Goal: Check status: Check status

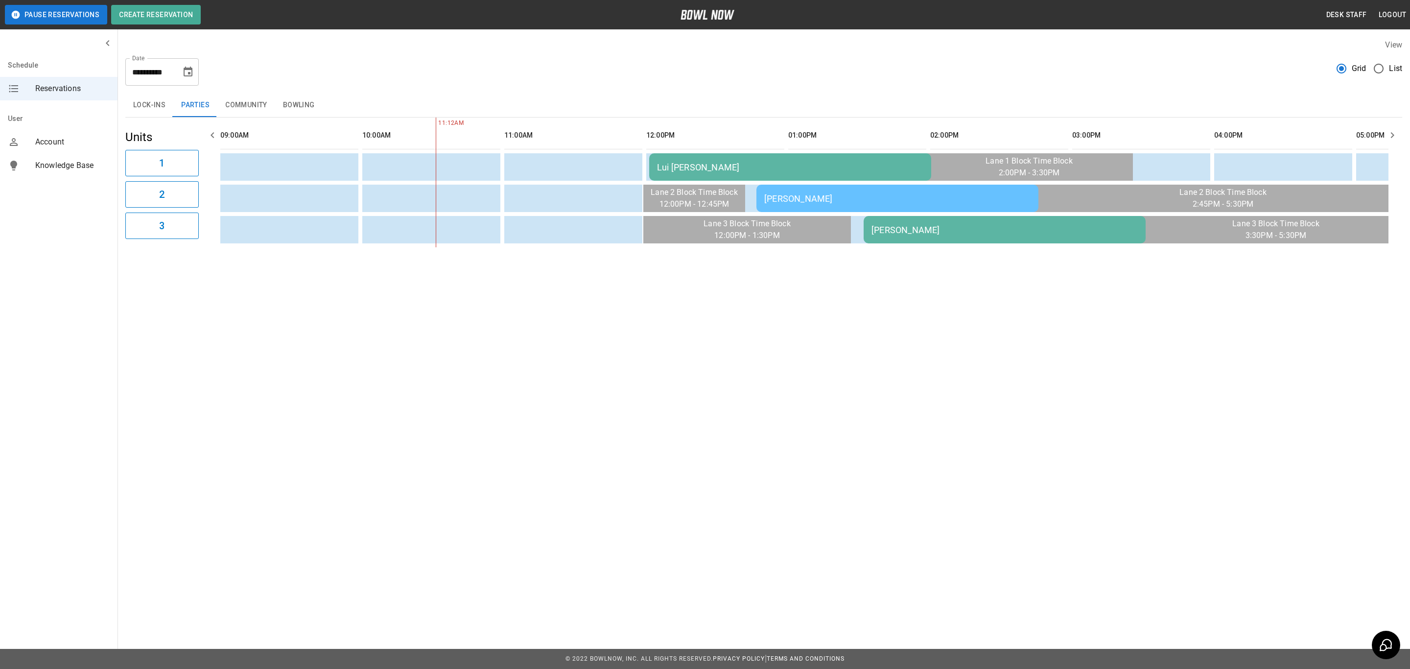
scroll to position [0, 269]
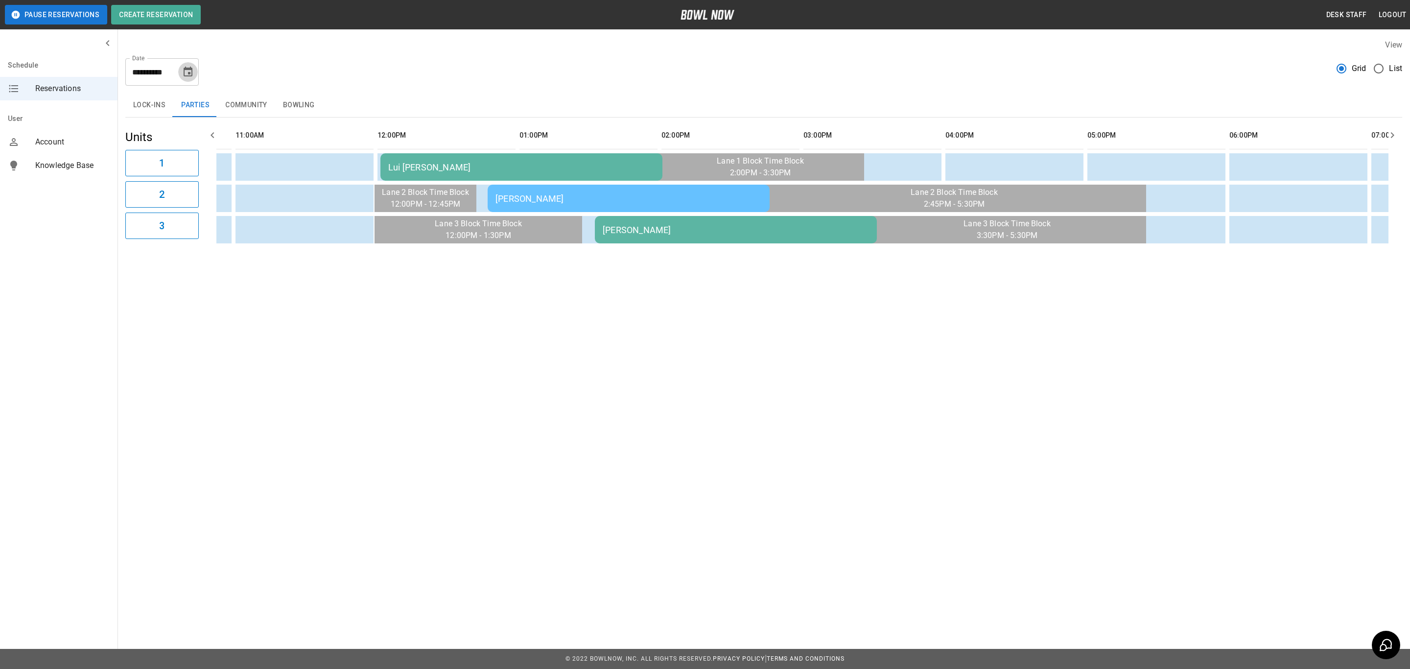
click at [190, 66] on icon "Choose date, selected date is Oct 5, 2025" at bounding box center [188, 72] width 12 height 12
click at [205, 135] on button "4" at bounding box center [209, 142] width 18 height 18
type input "**********"
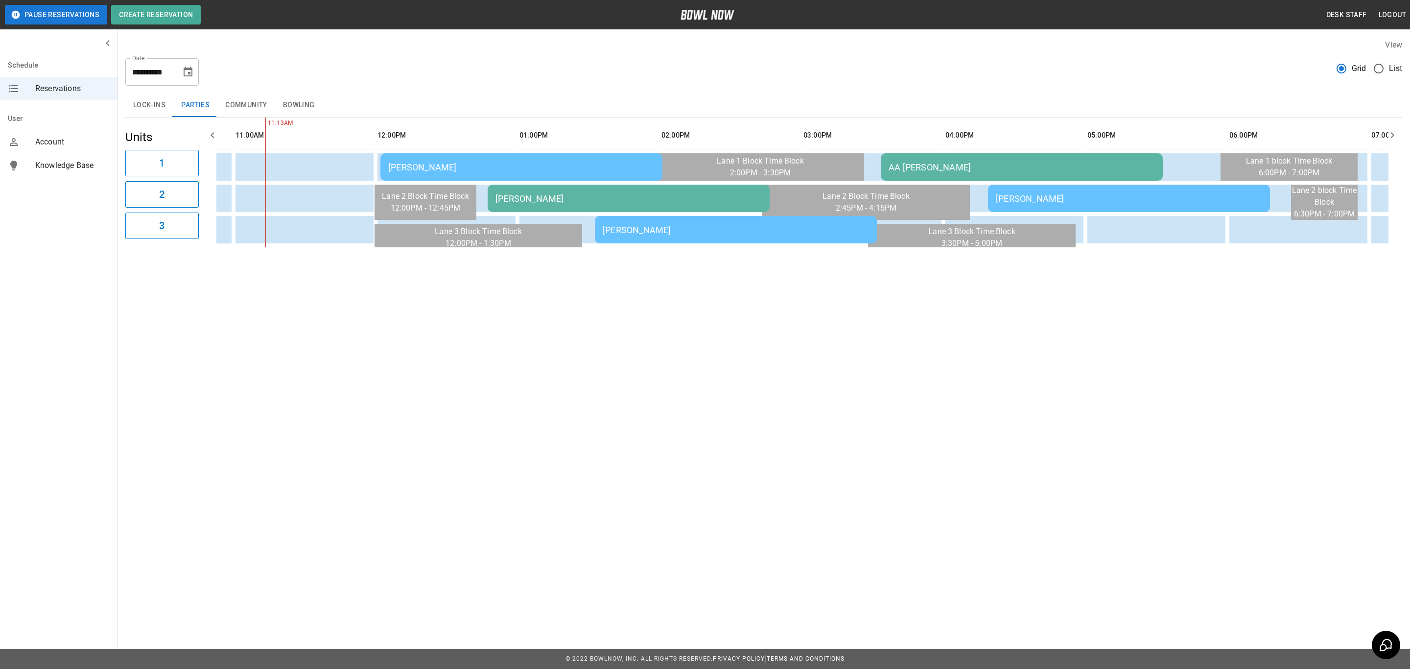
scroll to position [0, 284]
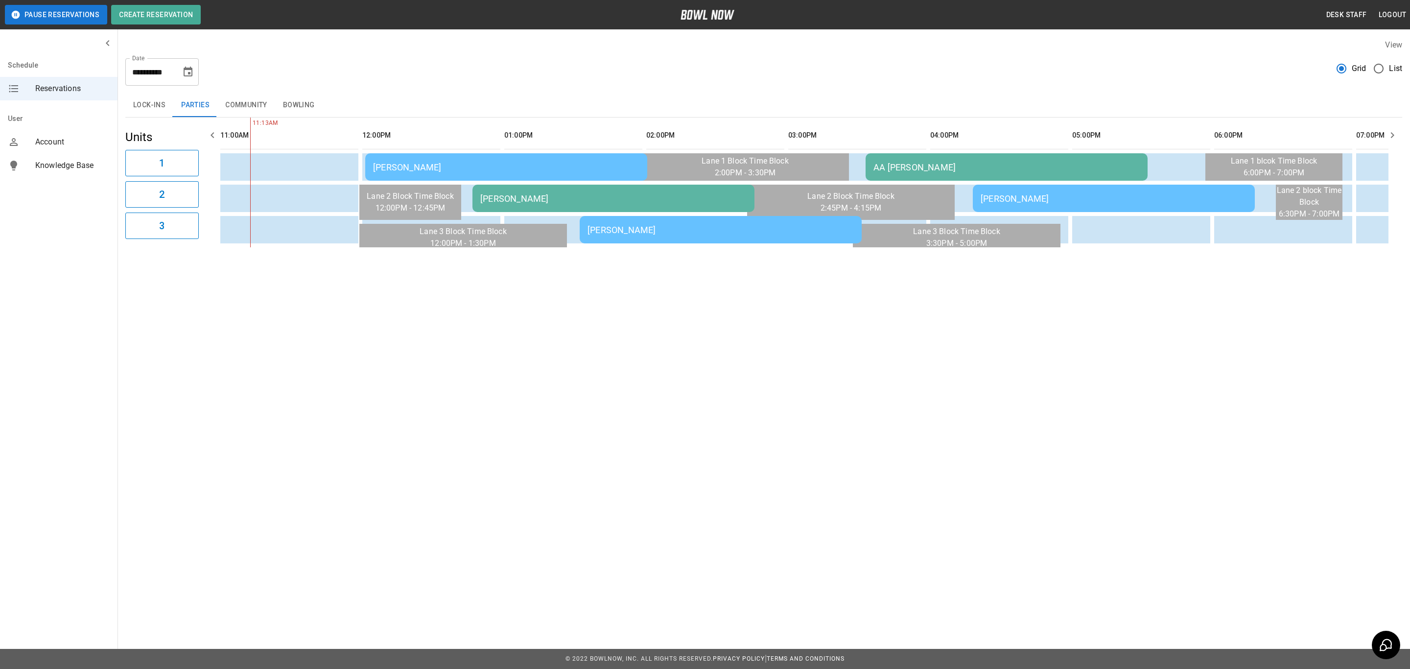
click at [465, 170] on div "[PERSON_NAME]" at bounding box center [506, 167] width 266 height 10
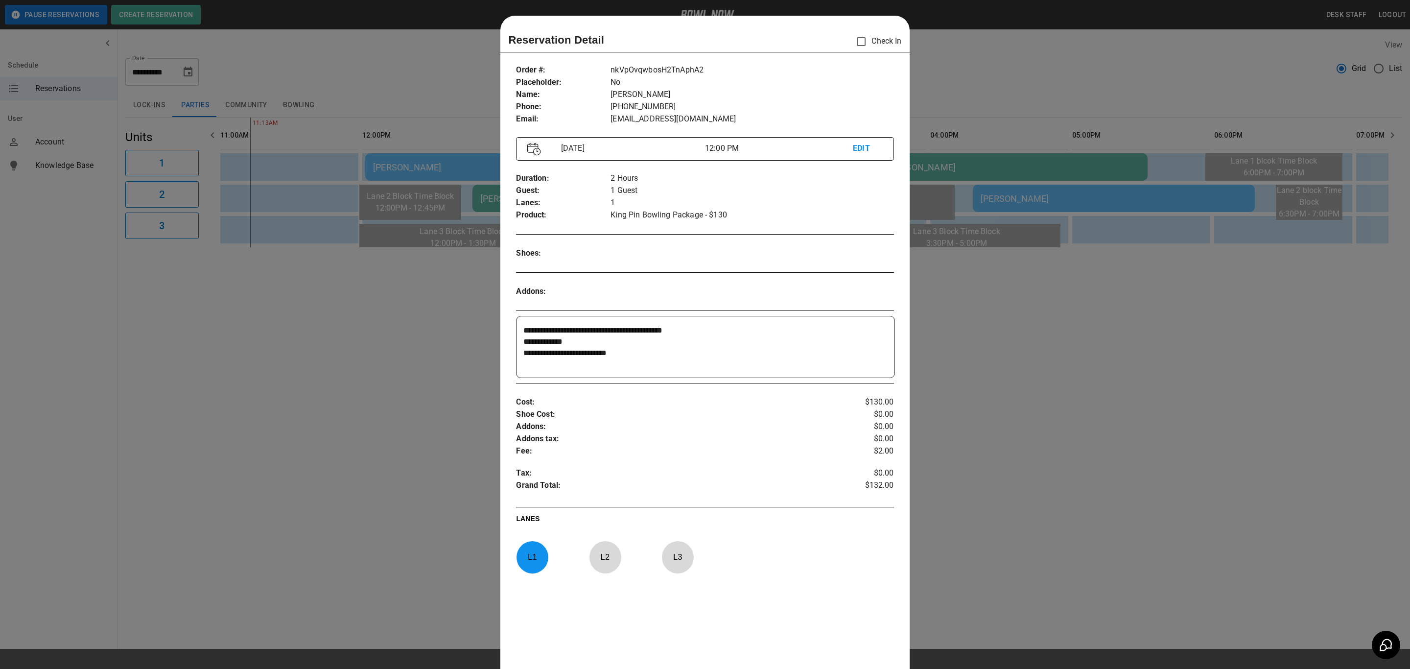
scroll to position [15, 0]
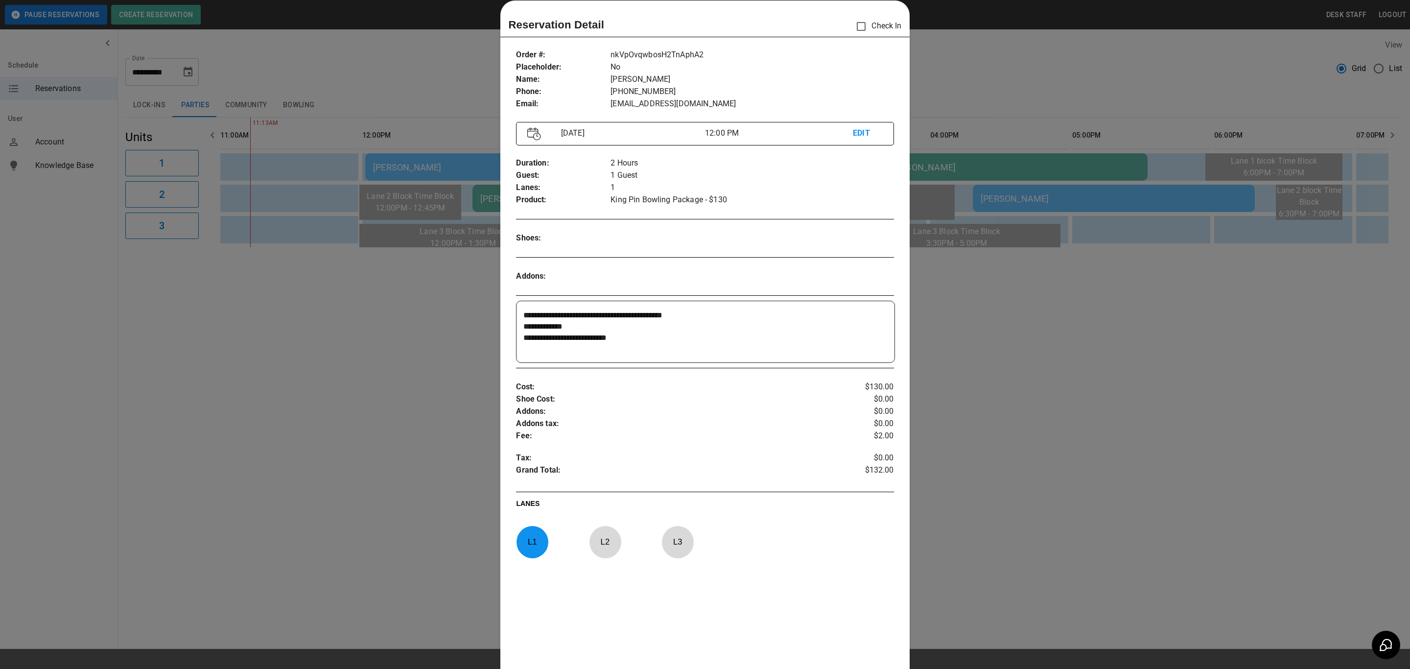
drag, startPoint x: 272, startPoint y: 281, endPoint x: 360, endPoint y: 282, distance: 88.2
click at [299, 284] on div at bounding box center [705, 334] width 1410 height 669
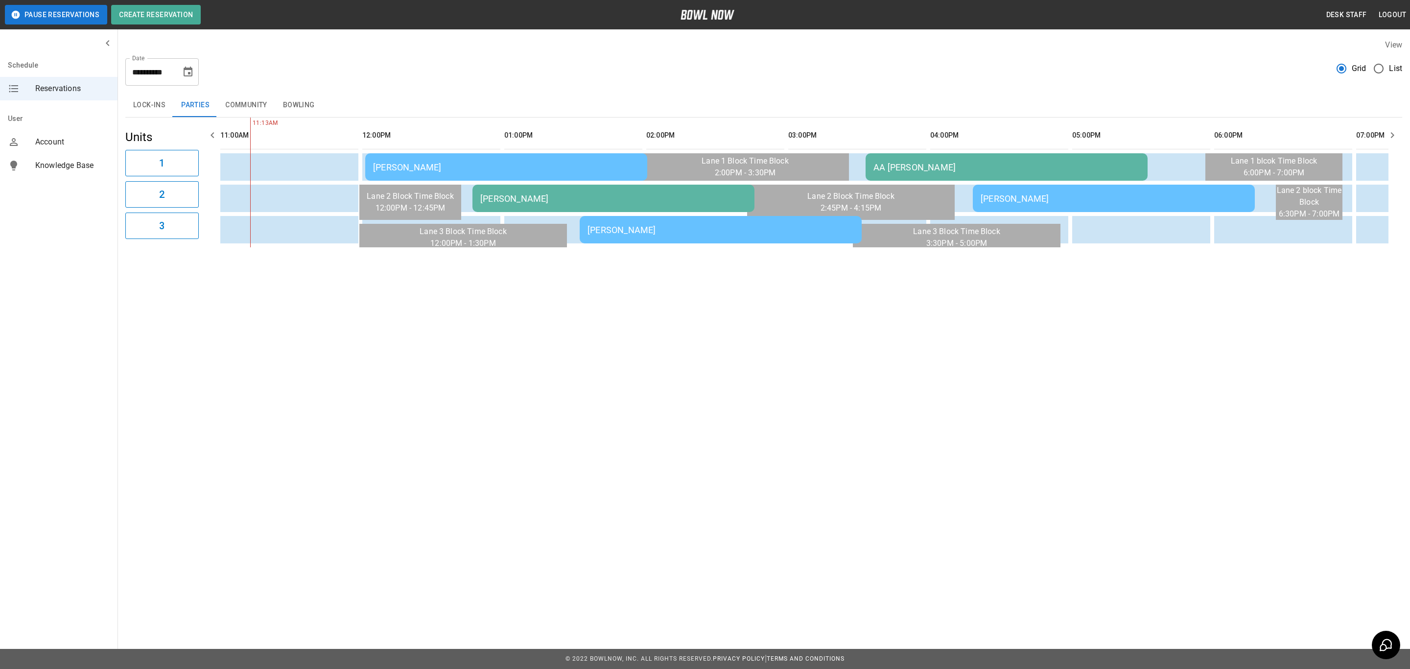
drag, startPoint x: 502, startPoint y: 186, endPoint x: 506, endPoint y: 194, distance: 9.5
click at [506, 194] on td "[PERSON_NAME]" at bounding box center [614, 198] width 282 height 27
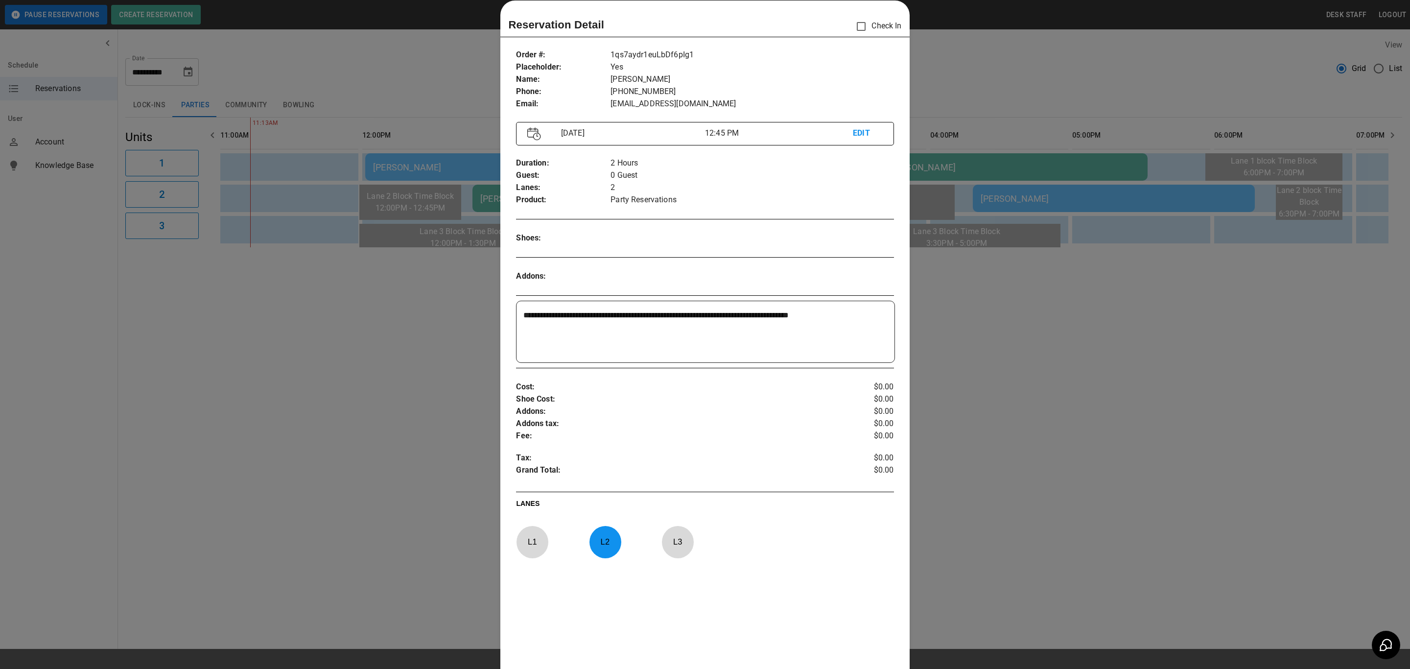
click at [1059, 310] on div at bounding box center [705, 334] width 1410 height 669
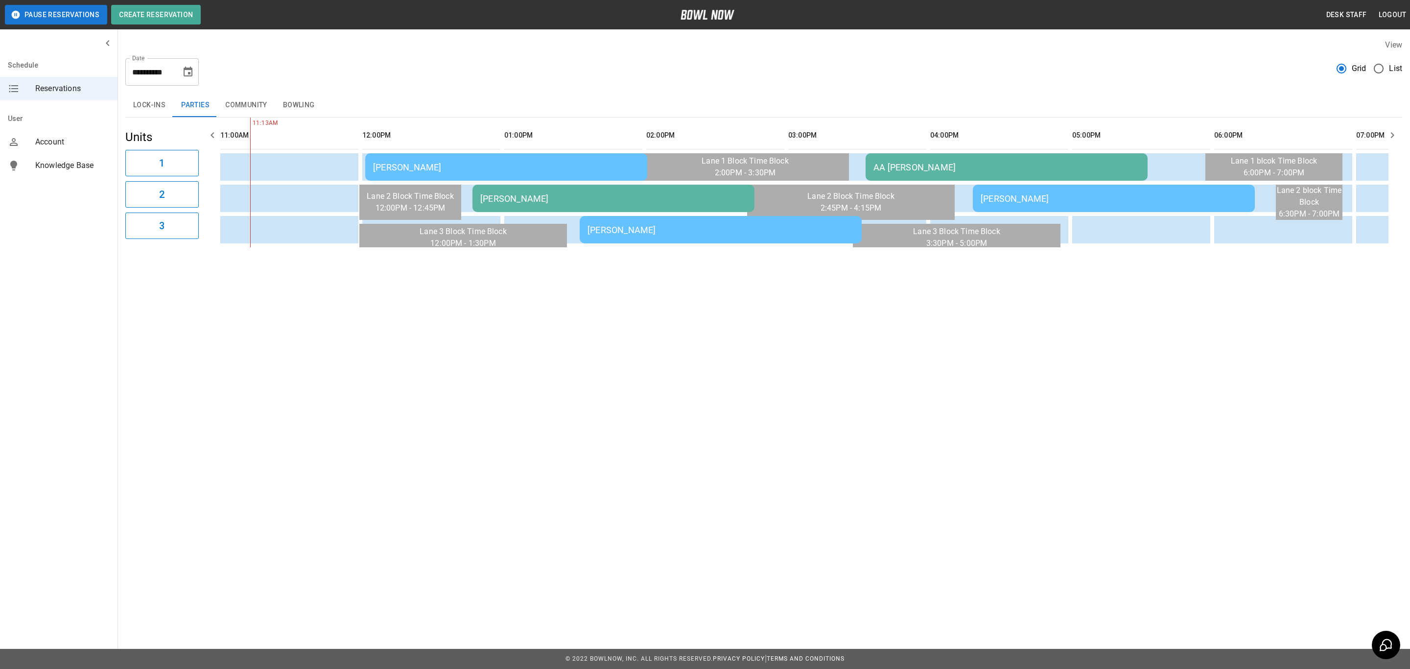
click at [675, 232] on div "[PERSON_NAME]" at bounding box center [721, 230] width 266 height 10
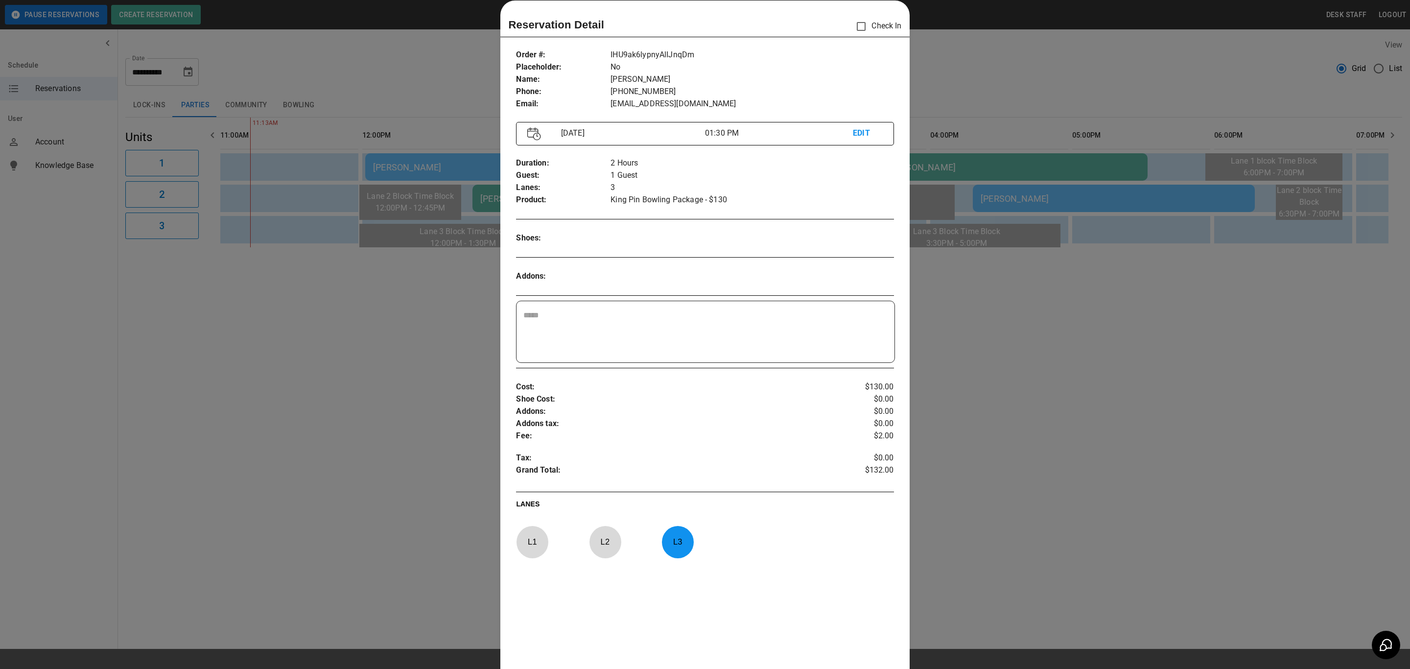
click at [970, 250] on div at bounding box center [705, 334] width 1410 height 669
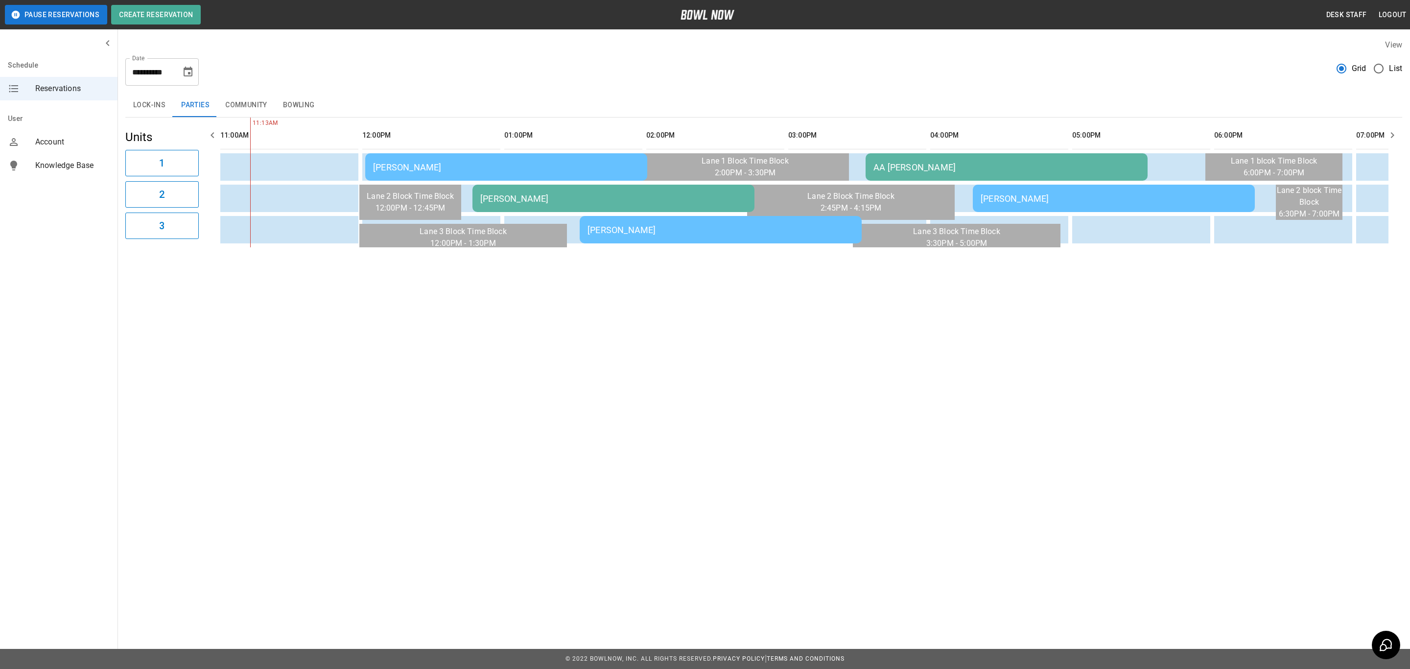
click at [902, 172] on td "AA [PERSON_NAME]" at bounding box center [1007, 166] width 282 height 27
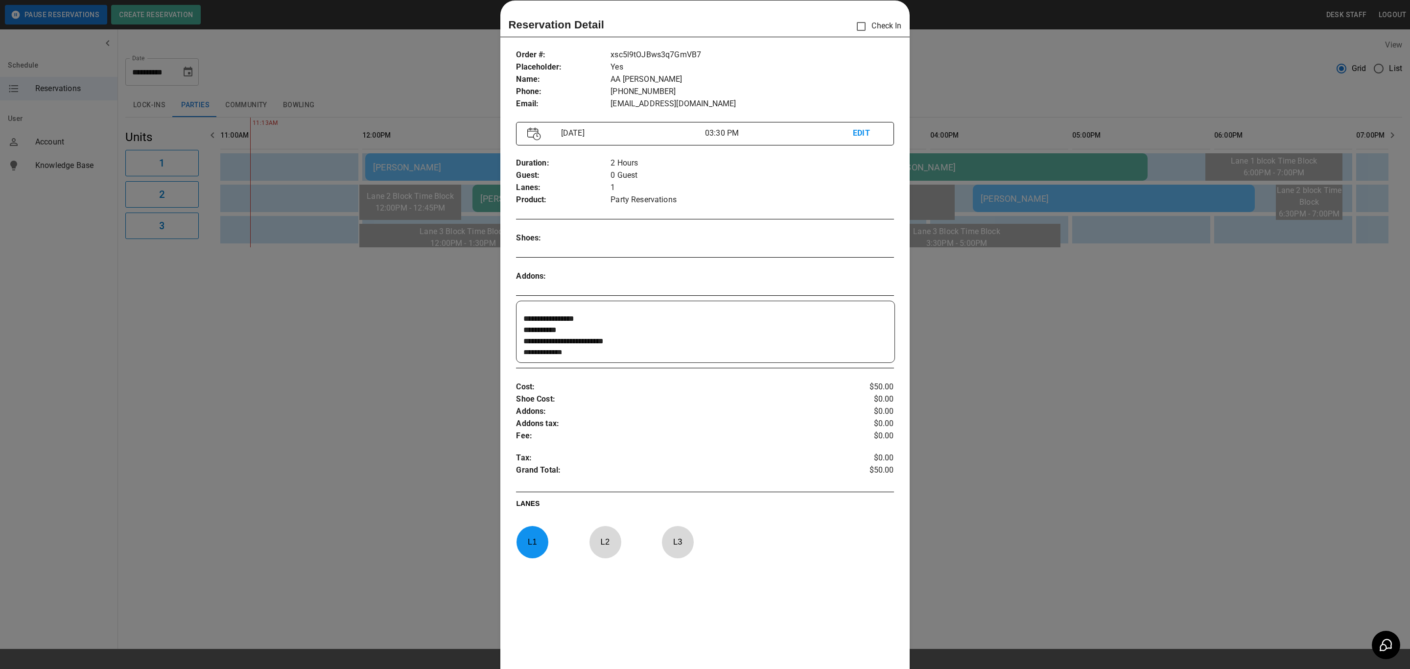
scroll to position [0, 0]
click at [988, 295] on div at bounding box center [705, 334] width 1410 height 669
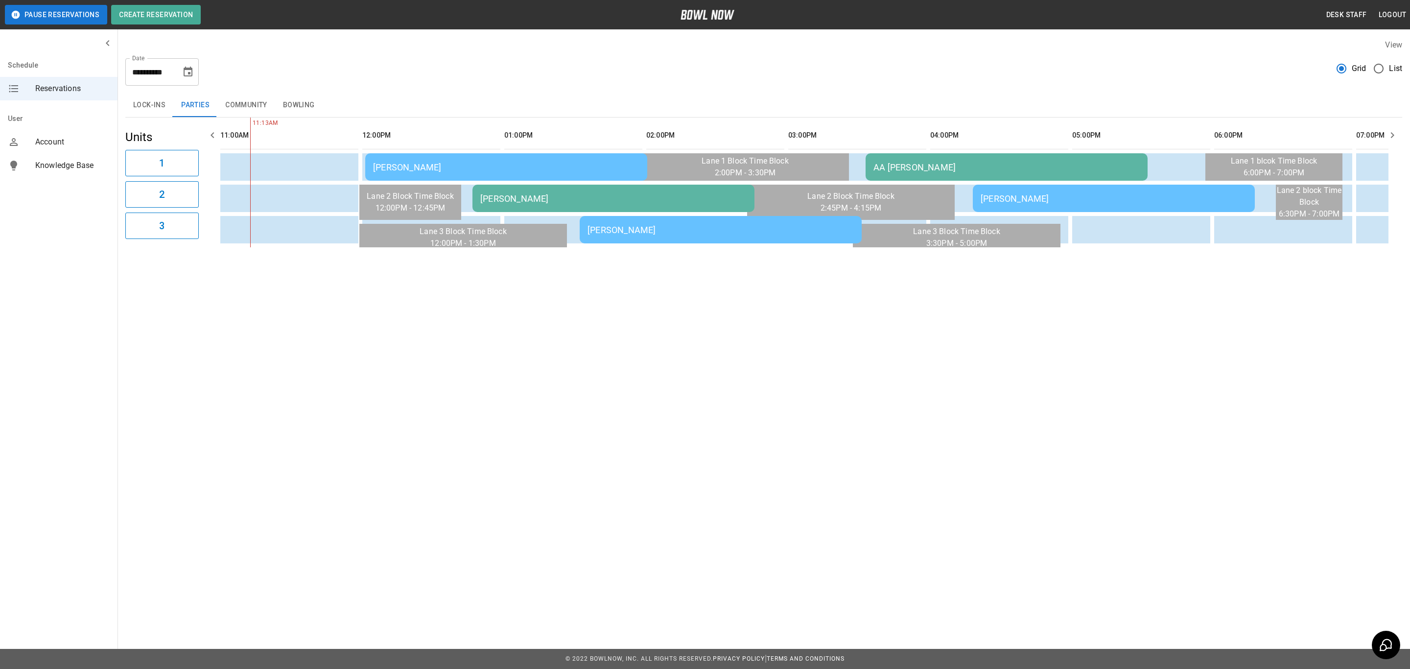
click at [976, 189] on td "[PERSON_NAME]" at bounding box center [1114, 198] width 282 height 27
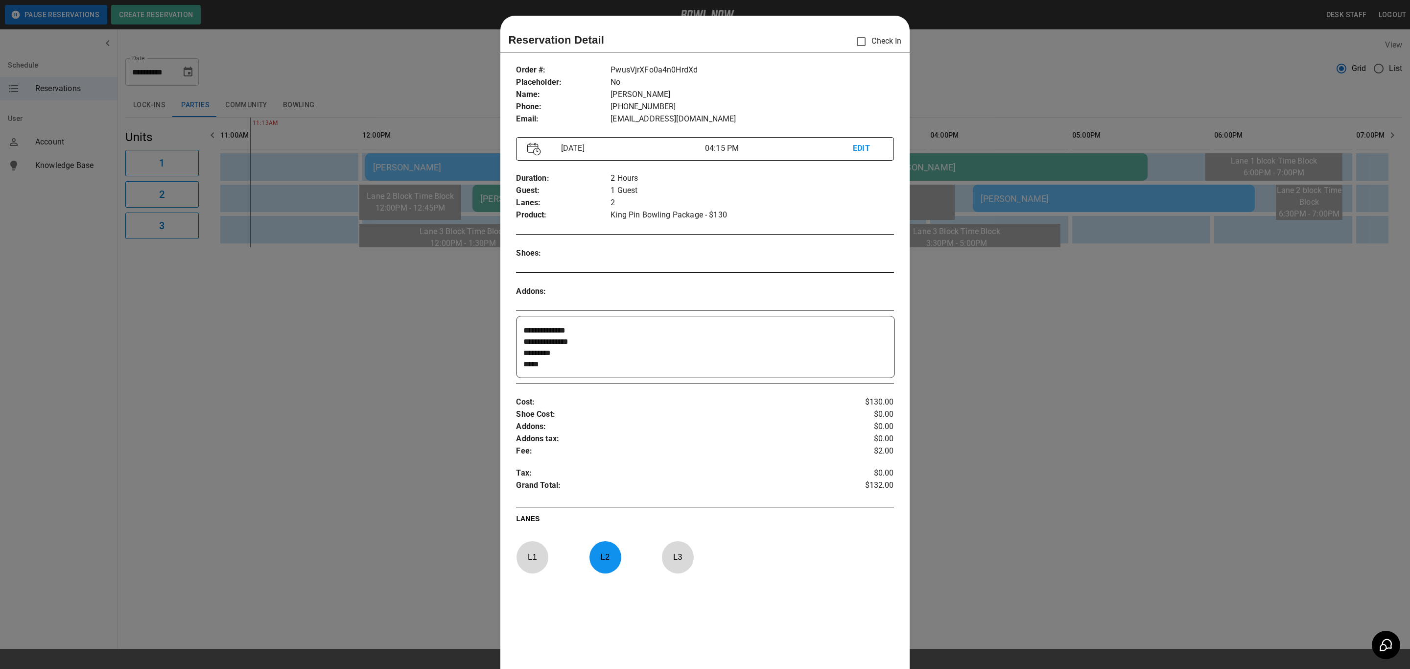
scroll to position [15, 0]
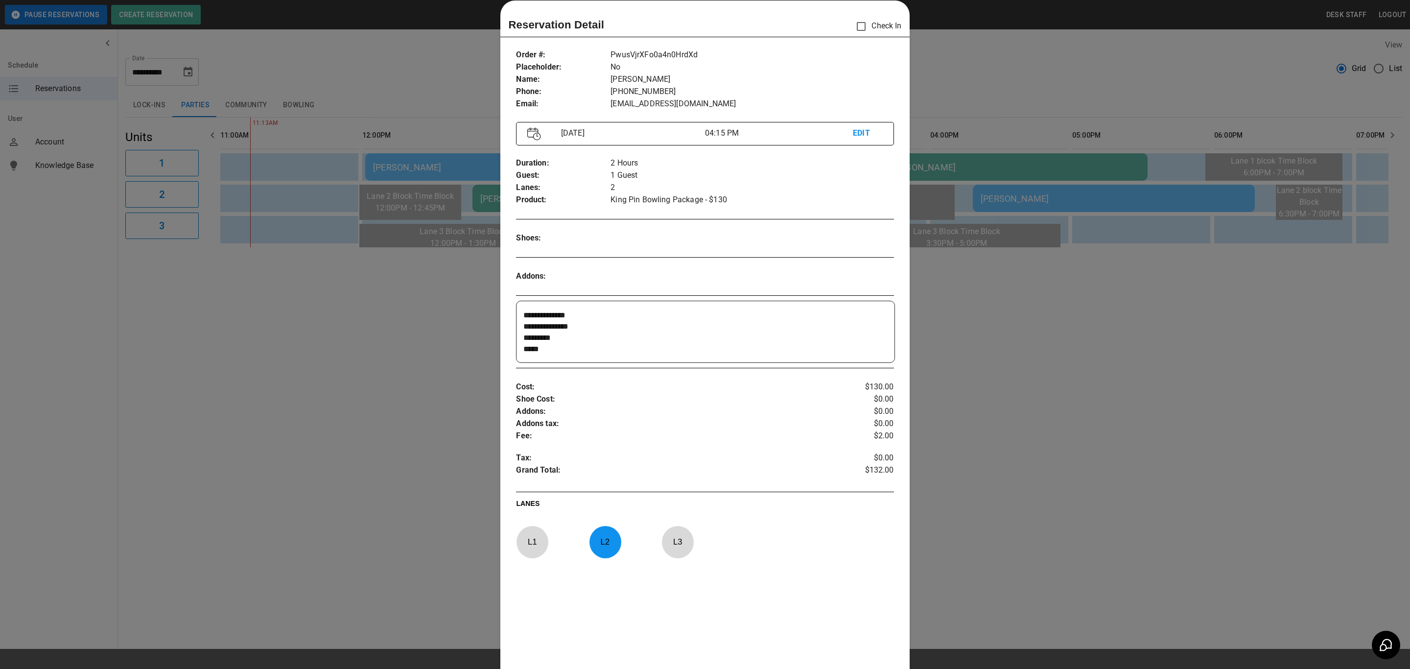
click at [429, 238] on div at bounding box center [705, 334] width 1410 height 669
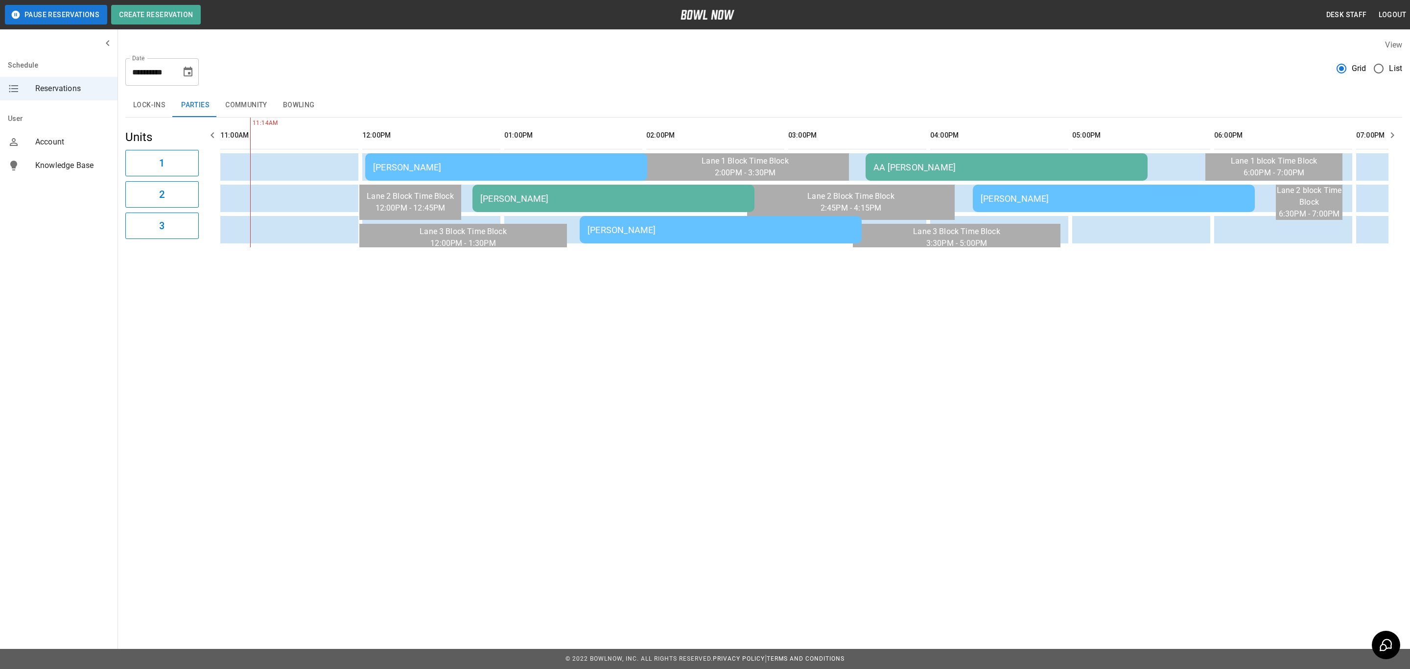
drag, startPoint x: 745, startPoint y: 245, endPoint x: 756, endPoint y: 251, distance: 12.3
click at [756, 247] on div "11:14AM [PERSON_NAME] AA [PERSON_NAME] [PERSON_NAME] [PERSON_NAME] [PERSON_NAME]" at bounding box center [802, 183] width 1172 height 130
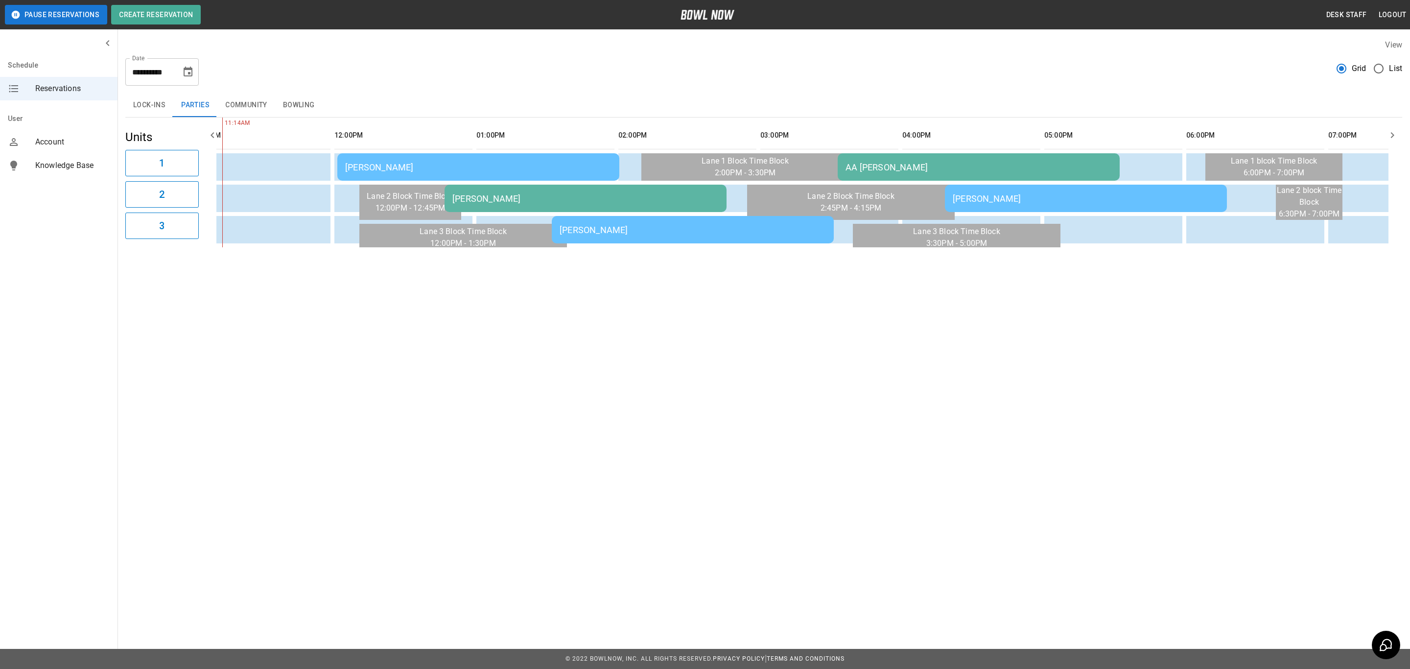
scroll to position [0, 338]
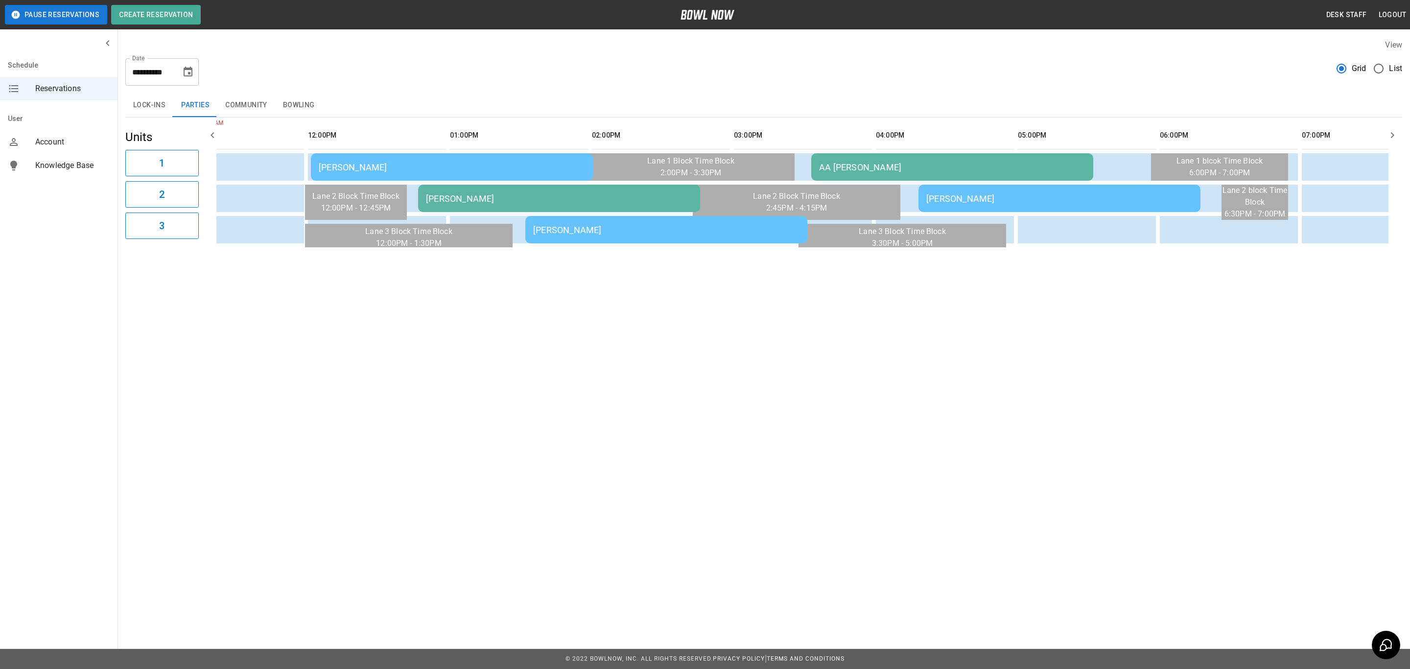
click at [783, 255] on div "**********" at bounding box center [764, 143] width 1293 height 224
click at [338, 157] on td "[PERSON_NAME]" at bounding box center [452, 166] width 282 height 27
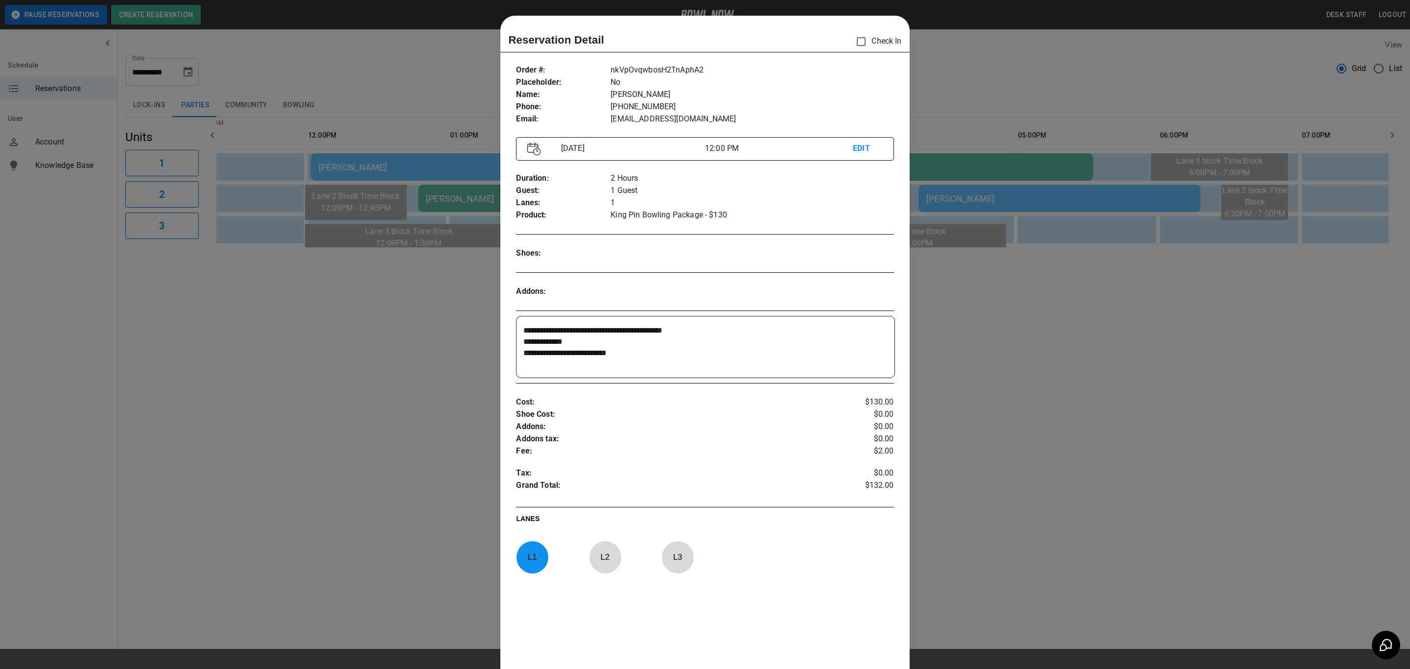
scroll to position [15, 0]
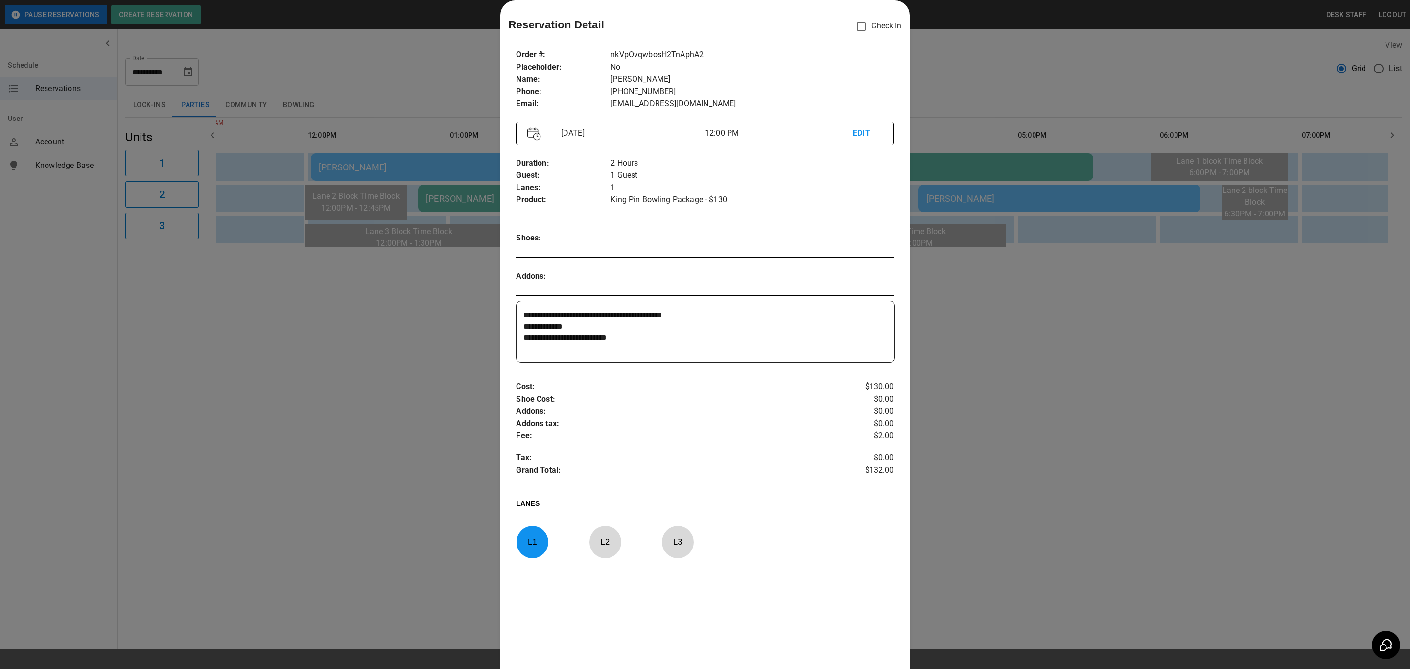
click at [400, 336] on div at bounding box center [705, 334] width 1410 height 669
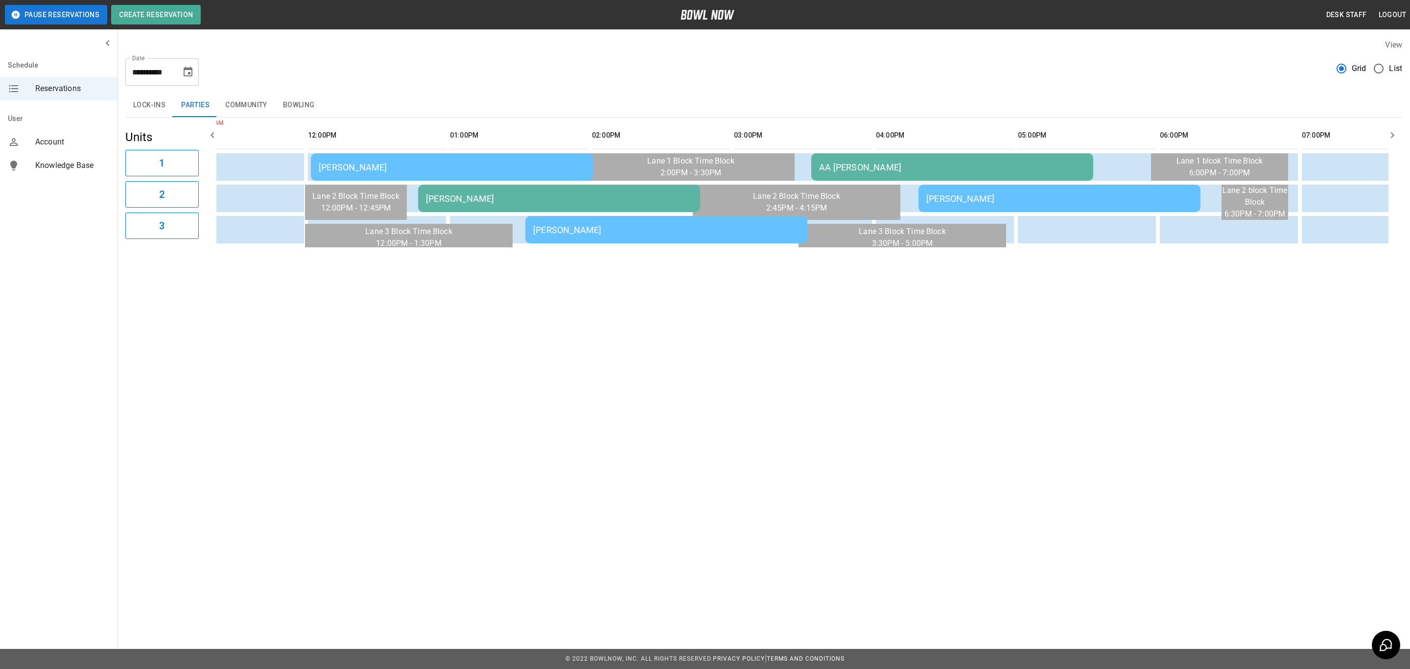
click at [483, 209] on td "[PERSON_NAME]" at bounding box center [559, 198] width 282 height 27
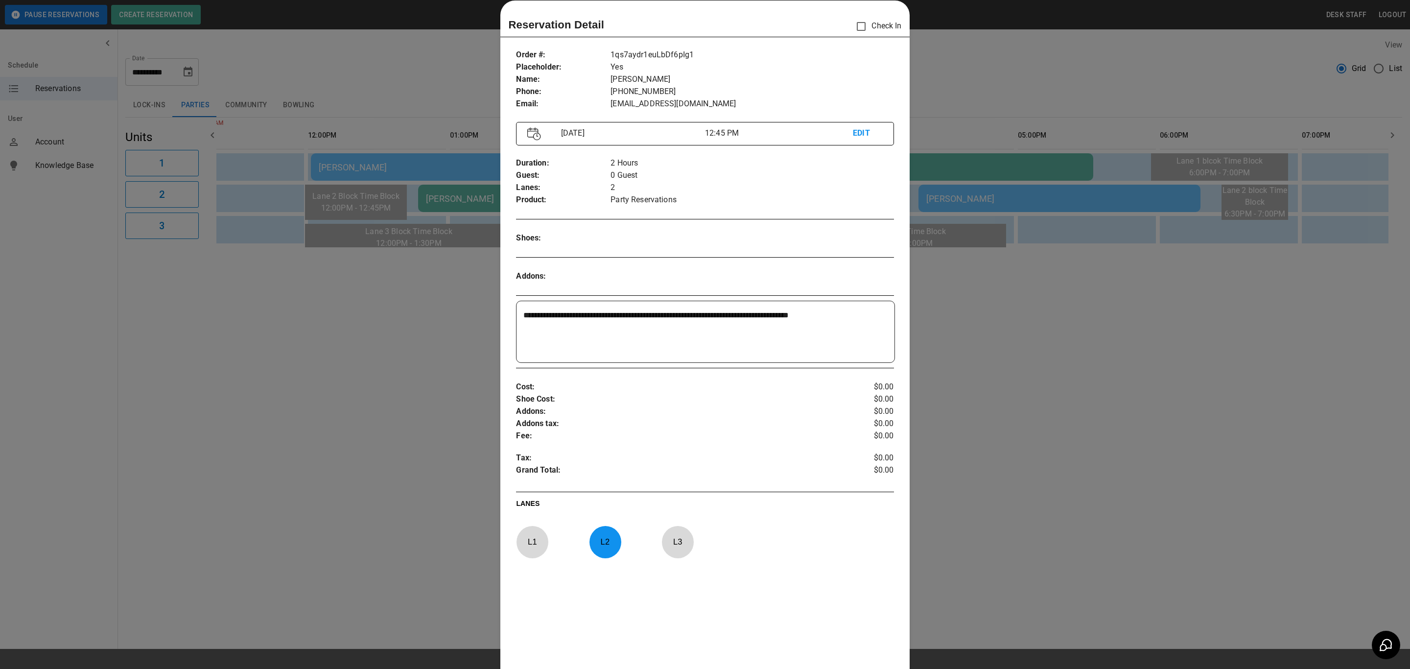
click at [332, 362] on div at bounding box center [705, 334] width 1410 height 669
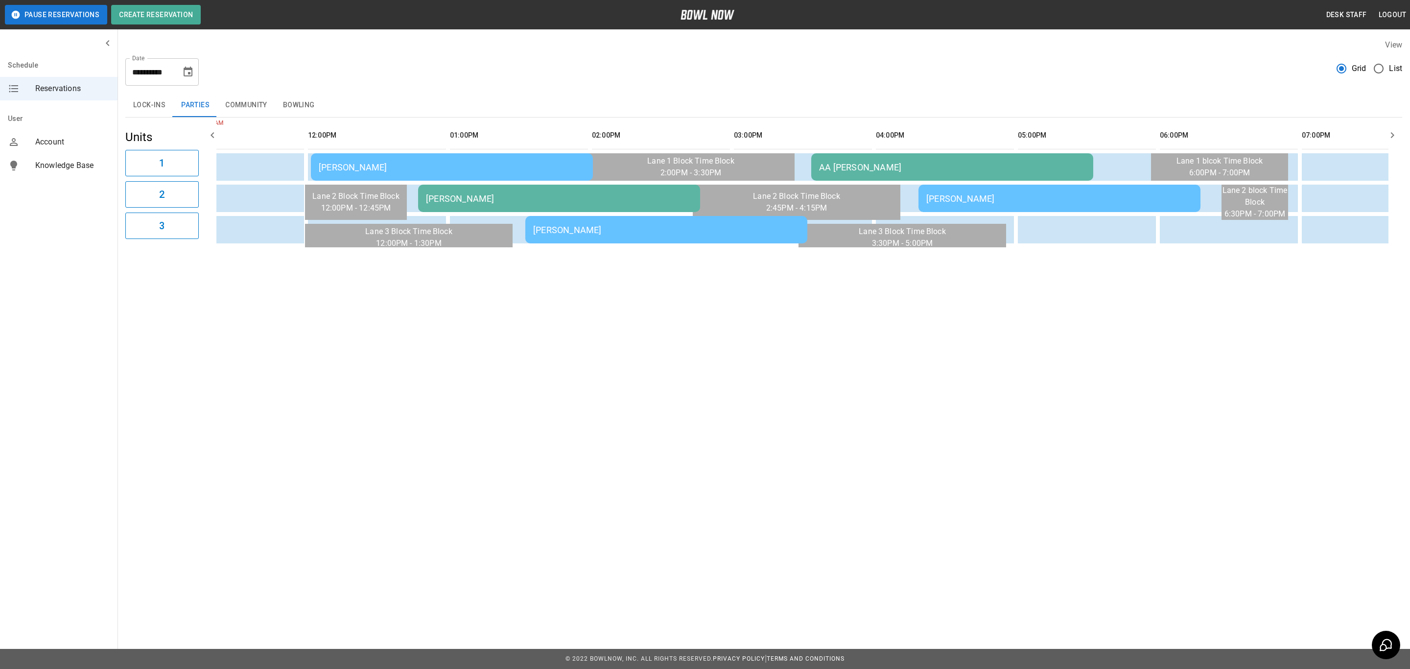
click at [654, 229] on div "[PERSON_NAME]" at bounding box center [666, 230] width 266 height 10
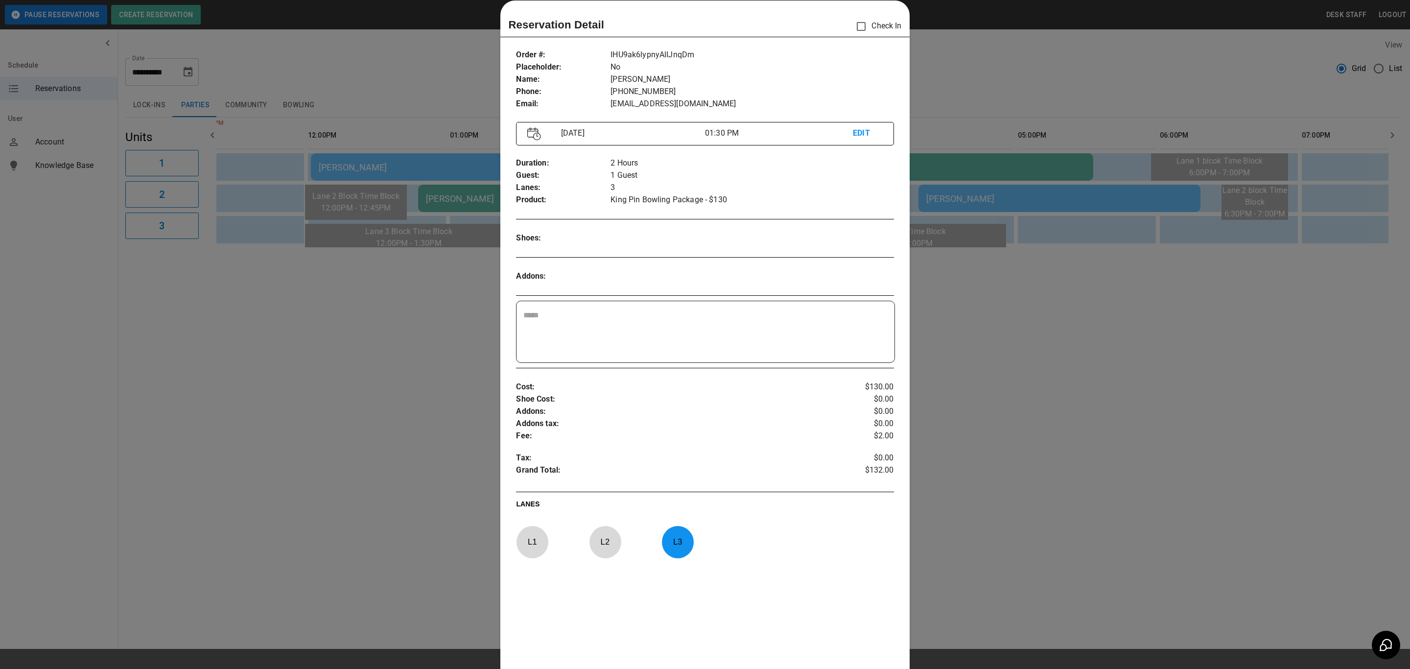
click at [447, 426] on div at bounding box center [705, 334] width 1410 height 669
